Goal: Navigation & Orientation: Find specific page/section

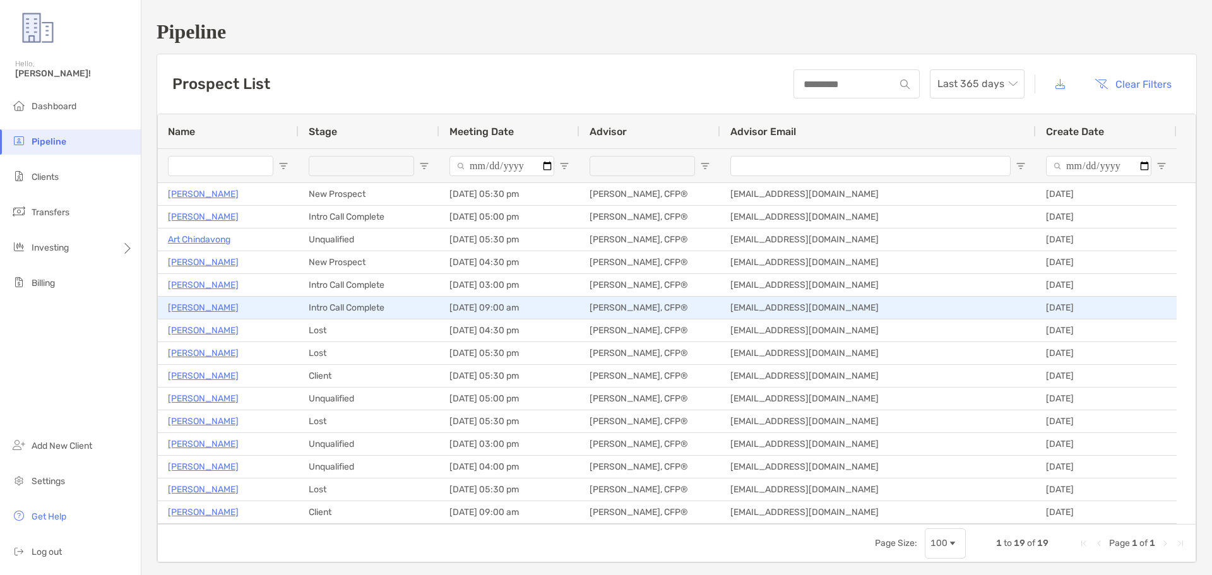
click at [187, 304] on p "TJ Martin" at bounding box center [203, 308] width 71 height 16
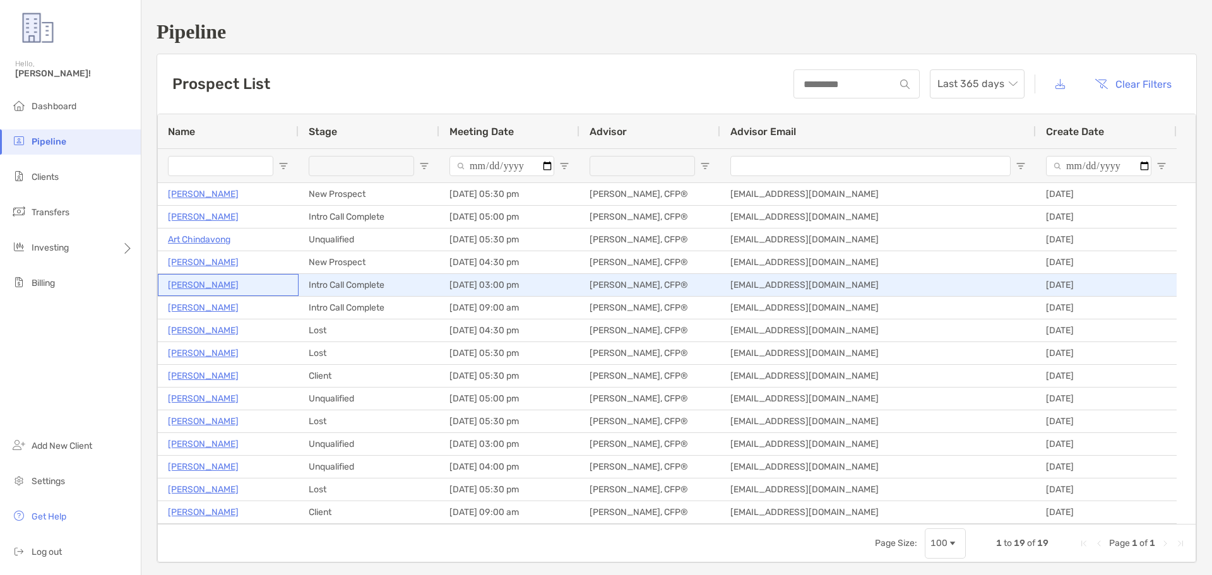
click at [204, 287] on p "[PERSON_NAME]" at bounding box center [203, 285] width 71 height 16
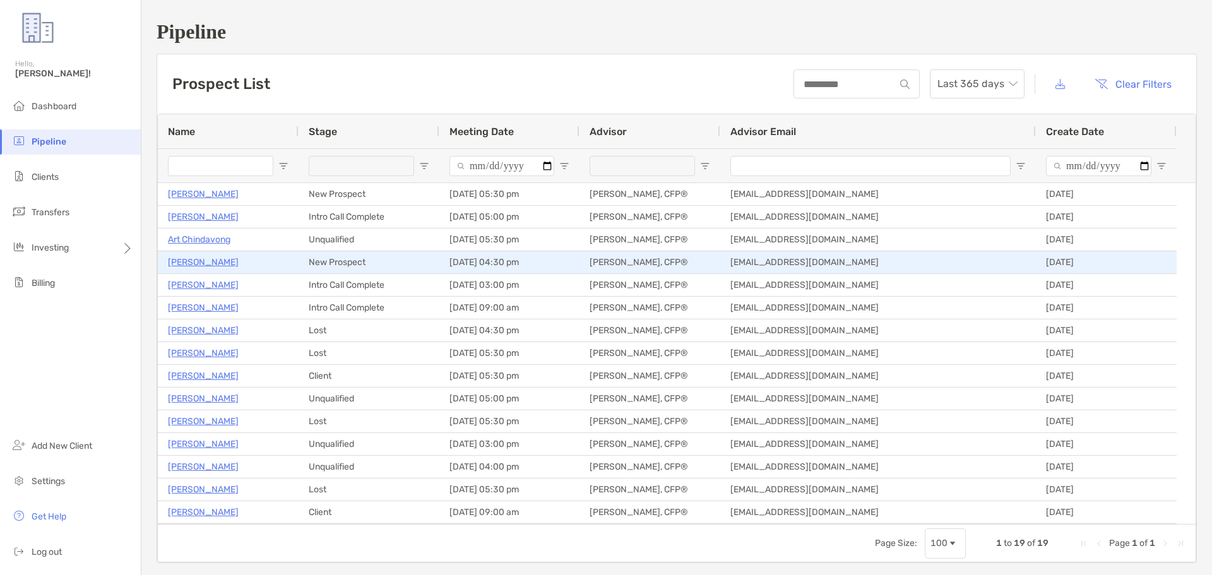
click at [210, 260] on p "[PERSON_NAME]" at bounding box center [203, 262] width 71 height 16
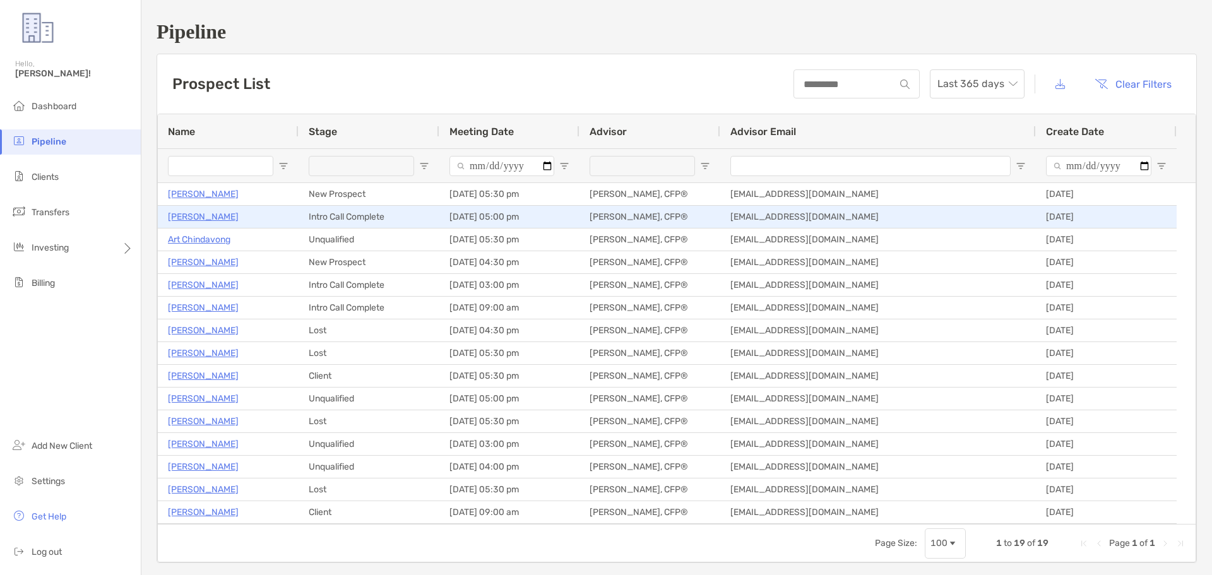
click at [201, 216] on p "[PERSON_NAME]" at bounding box center [203, 217] width 71 height 16
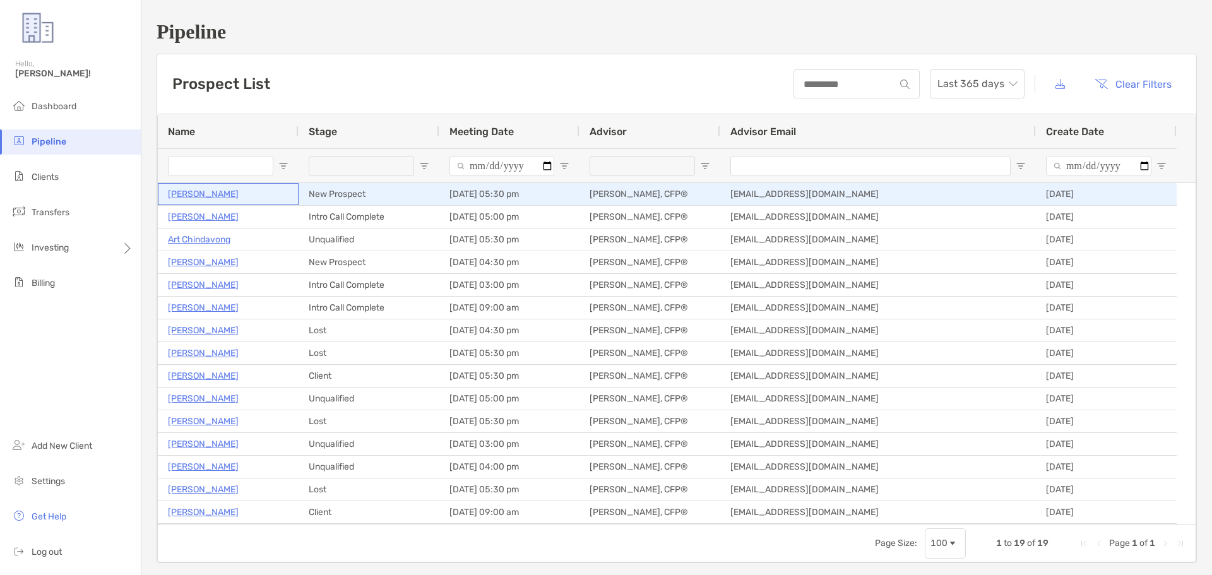
click at [208, 196] on p "Russell Falor" at bounding box center [203, 194] width 71 height 16
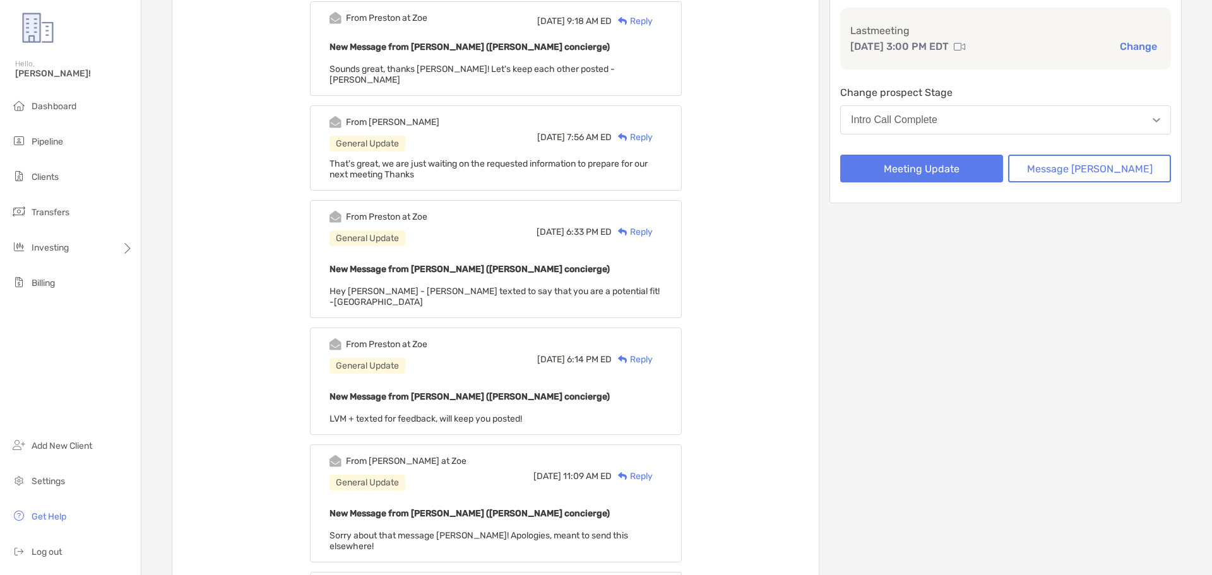
scroll to position [189, 0]
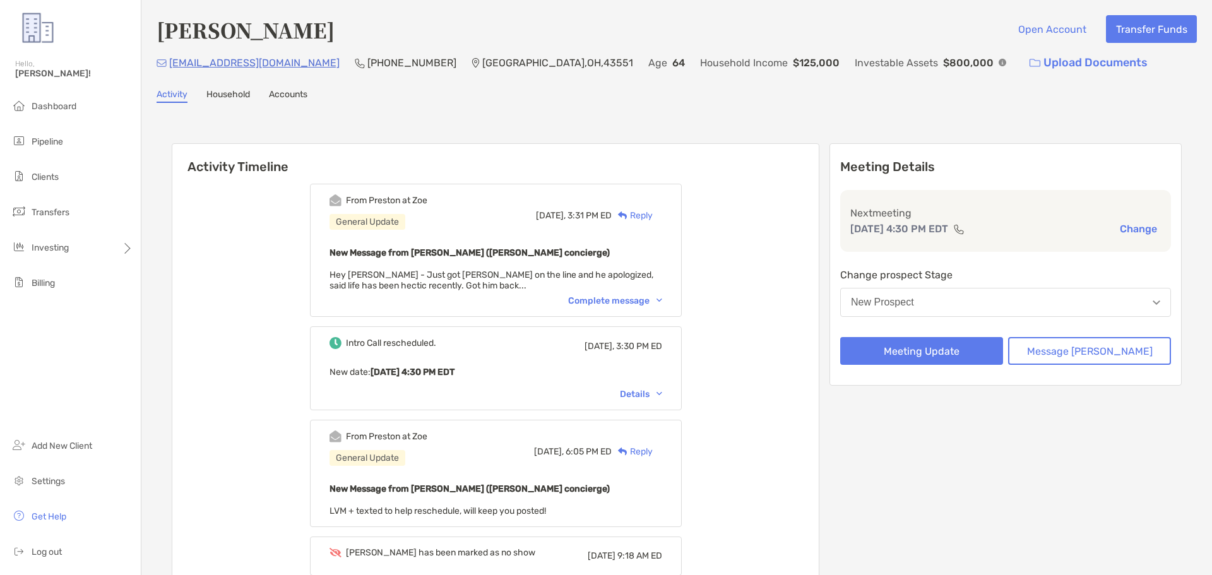
click at [608, 298] on div "Complete message" at bounding box center [615, 300] width 94 height 11
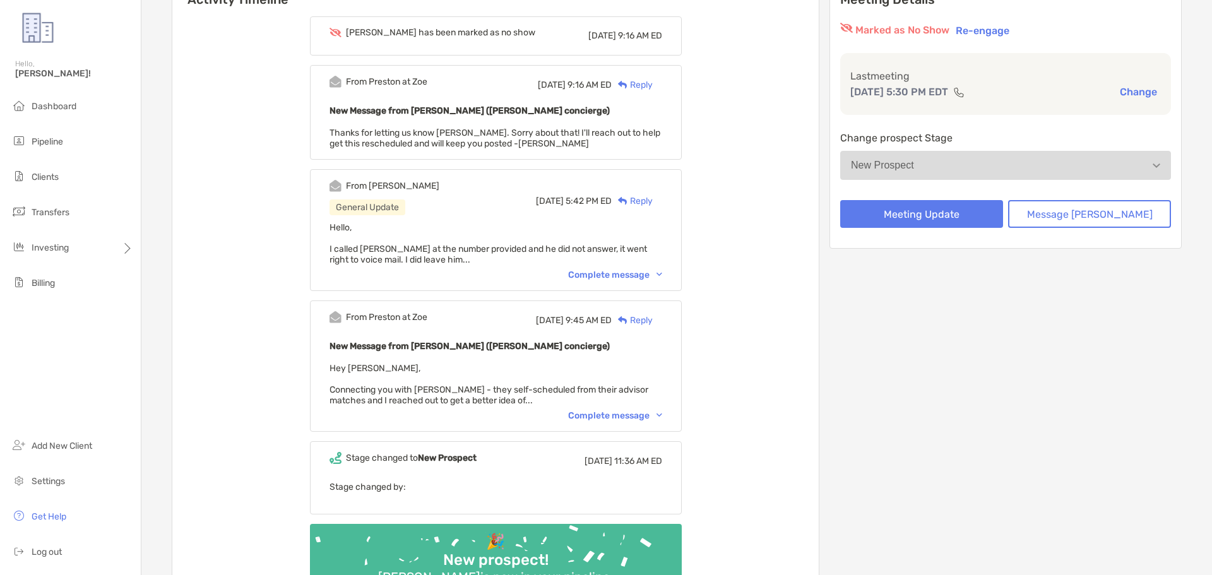
scroll to position [189, 0]
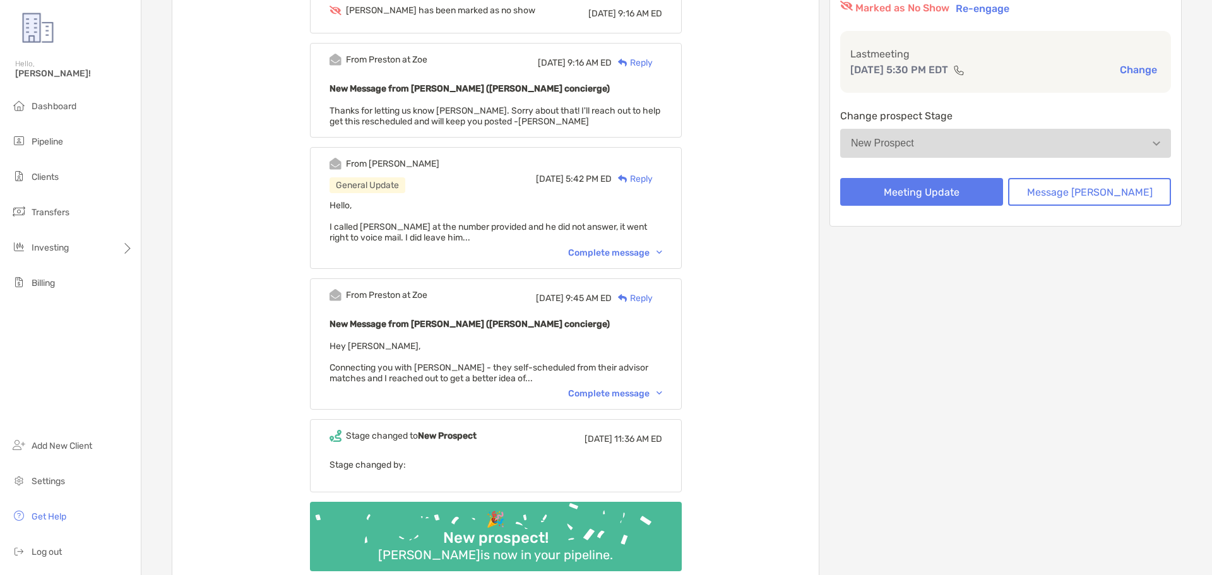
click at [616, 393] on div "Complete message" at bounding box center [615, 393] width 94 height 11
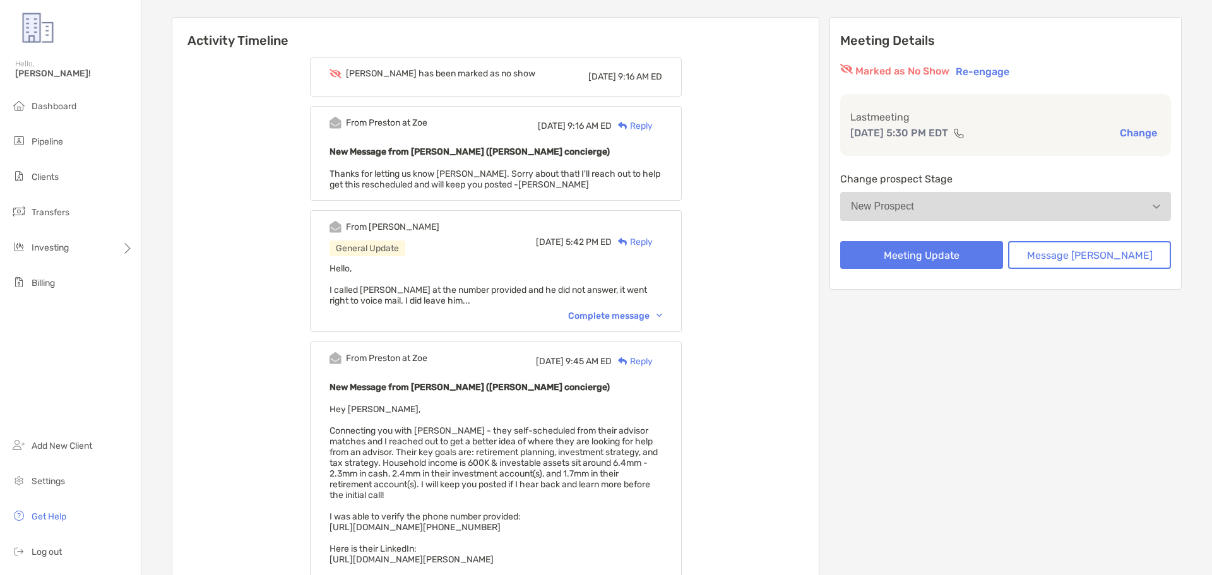
scroll to position [63, 0]
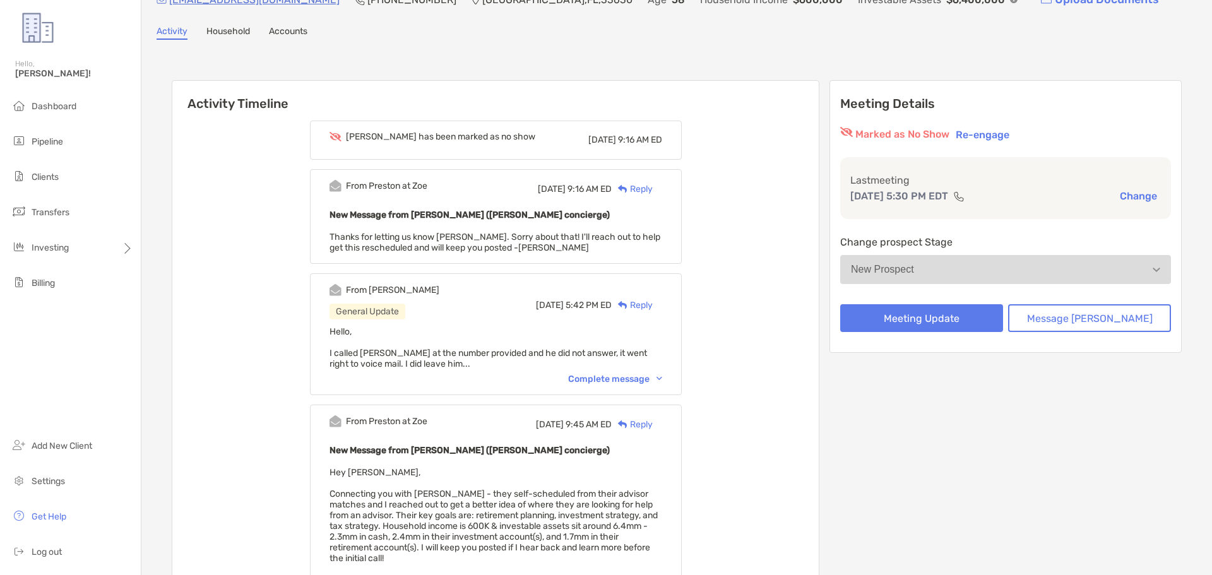
click at [603, 380] on div "Complete message" at bounding box center [615, 379] width 94 height 11
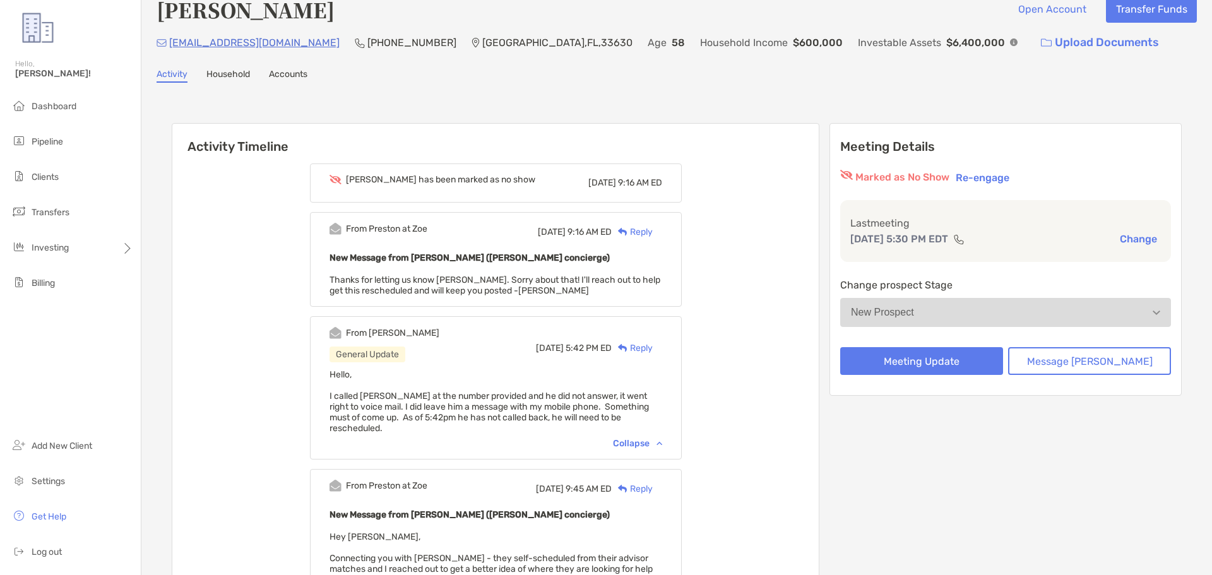
scroll to position [0, 0]
